Goal: Task Accomplishment & Management: Manage account settings

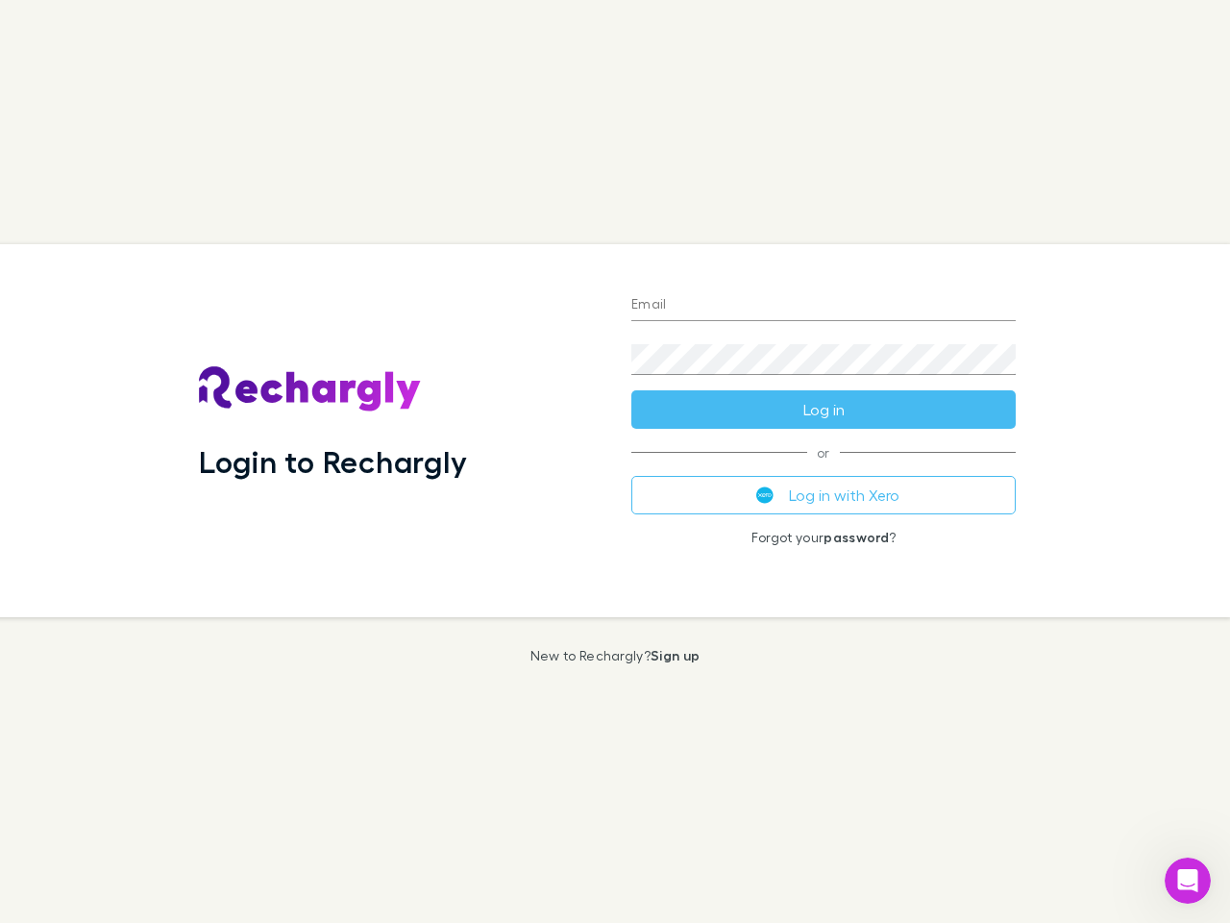
click at [615, 461] on div "Login to Rechargly" at bounding box center [400, 430] width 432 height 373
click at [824, 306] on input "Email" at bounding box center [823, 305] width 384 height 31
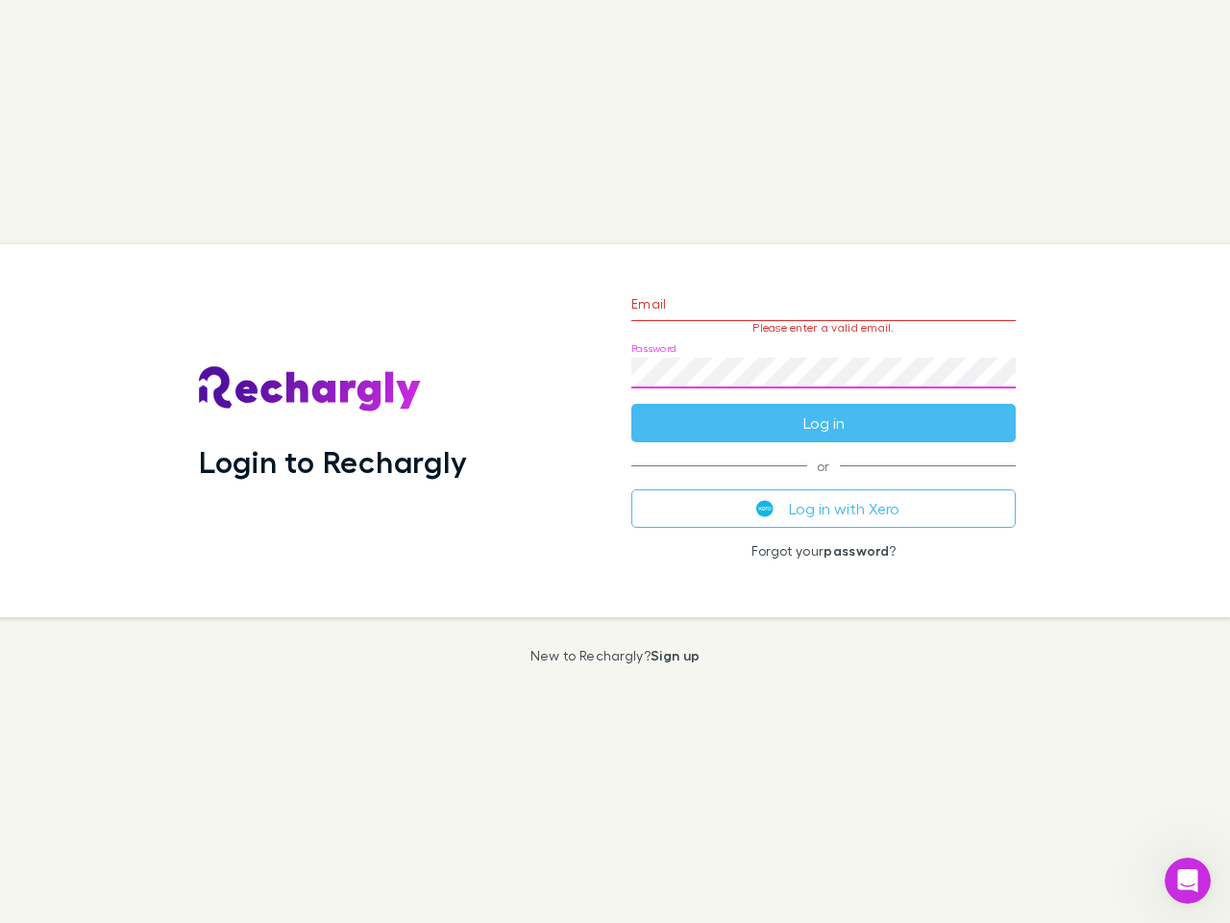
click at [824, 409] on form "Email Please enter a valid email. Password Log in" at bounding box center [823, 358] width 384 height 167
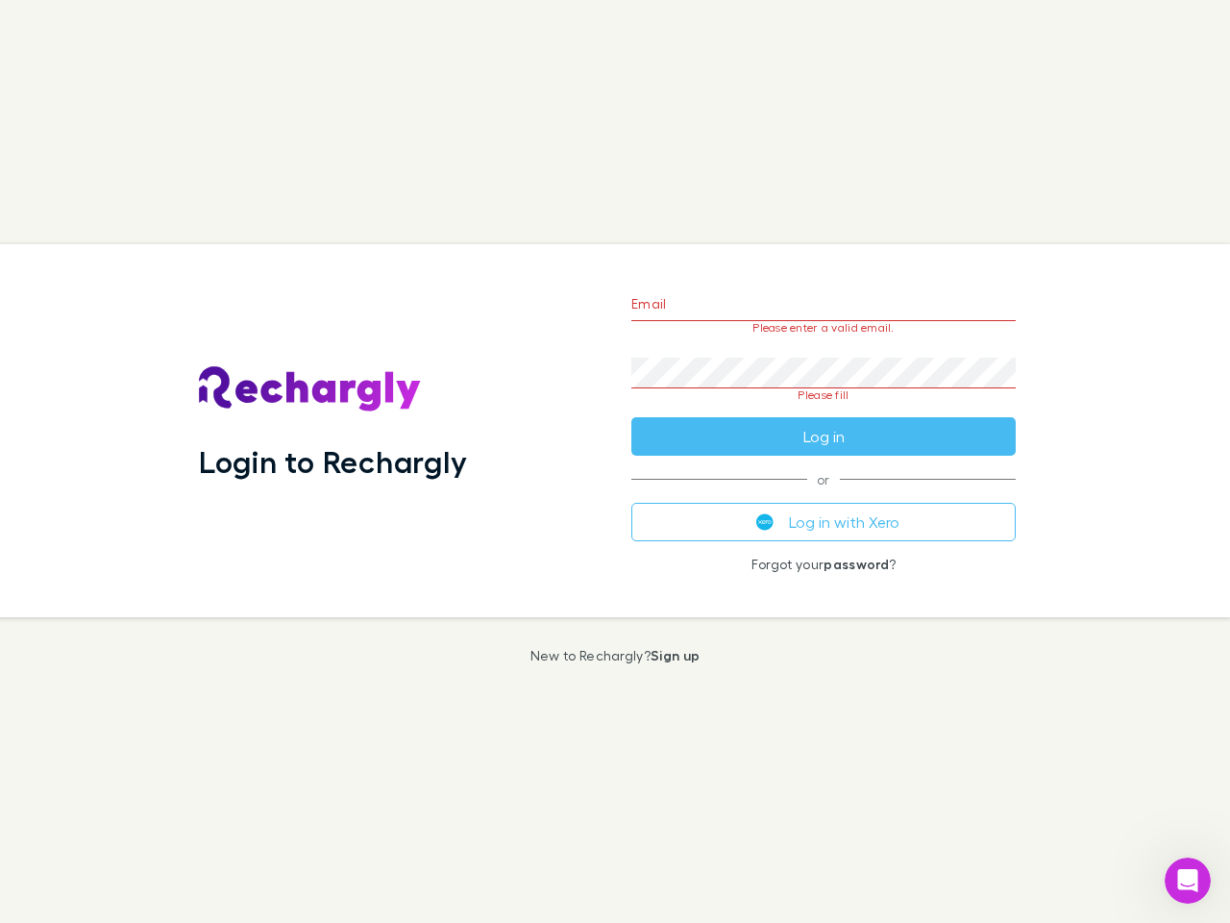
click at [824, 495] on div "Email Please enter a valid email. Password Please fill Log in or Log in with Xe…" at bounding box center [823, 430] width 415 height 373
